Goal: Navigation & Orientation: Find specific page/section

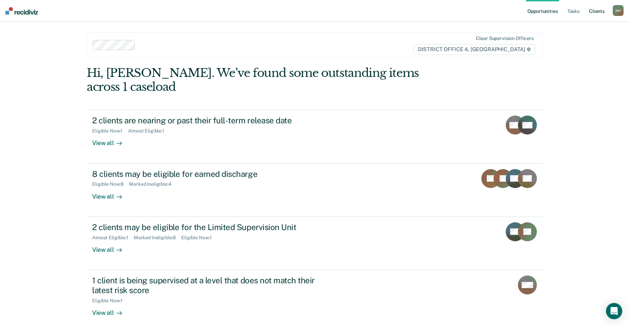
click at [591, 13] on link "Client s" at bounding box center [597, 11] width 18 height 22
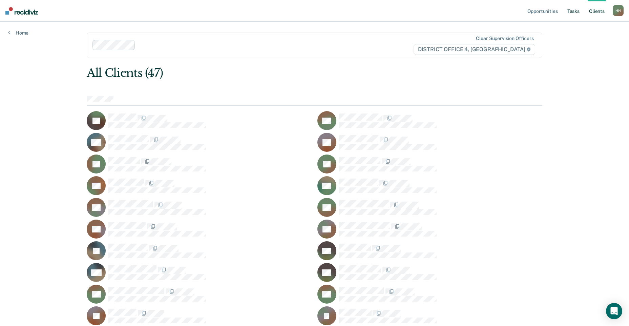
click at [572, 13] on link "Tasks" at bounding box center [573, 11] width 15 height 22
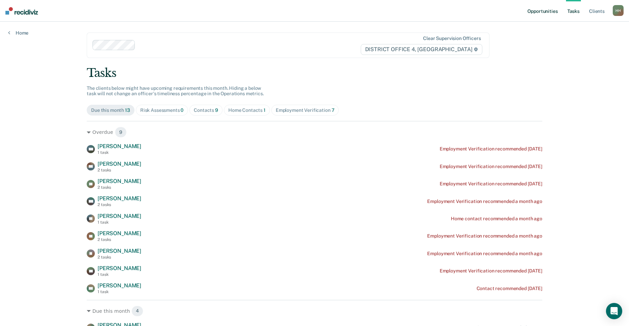
click at [545, 13] on link "Opportunities" at bounding box center [542, 11] width 33 height 22
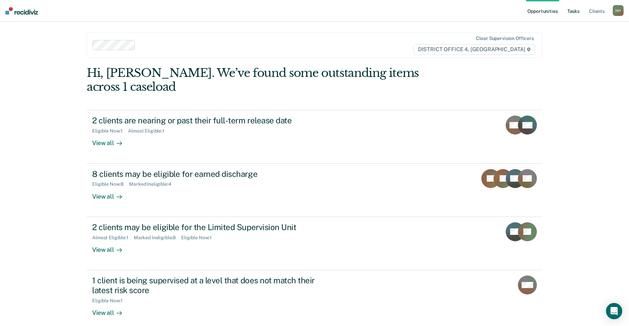
click at [569, 8] on link "Tasks" at bounding box center [573, 11] width 15 height 22
